Goal: Transaction & Acquisition: Subscribe to service/newsletter

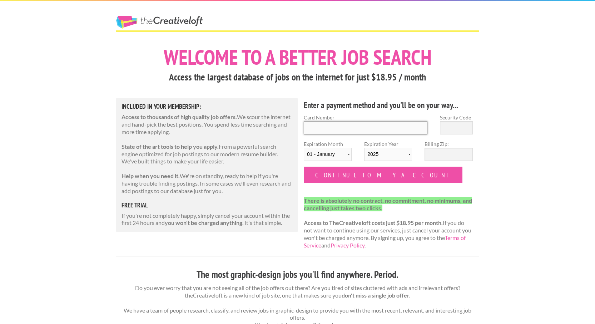
click at [347, 128] on input "Card Number" at bounding box center [366, 127] width 124 height 13
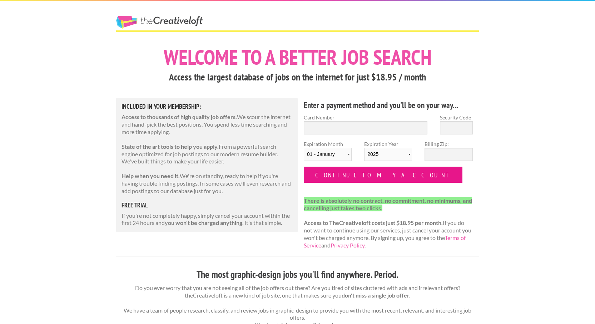
click at [377, 175] on input "Continue to my account" at bounding box center [383, 175] width 159 height 16
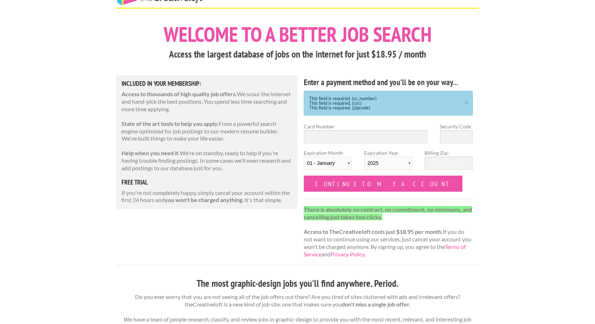
scroll to position [54, 0]
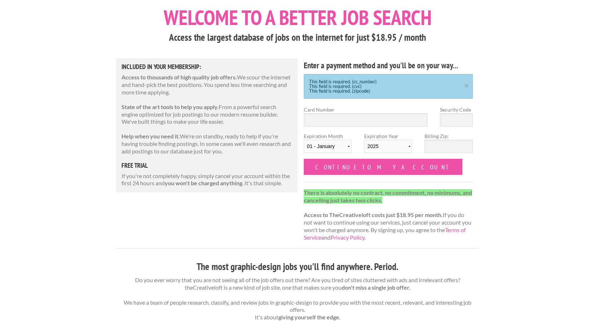
scroll to position [0, 0]
